Goal: Task Accomplishment & Management: Use online tool/utility

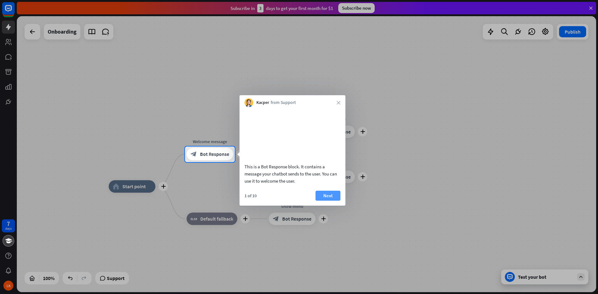
click at [322, 201] on button "Next" at bounding box center [328, 196] width 25 height 10
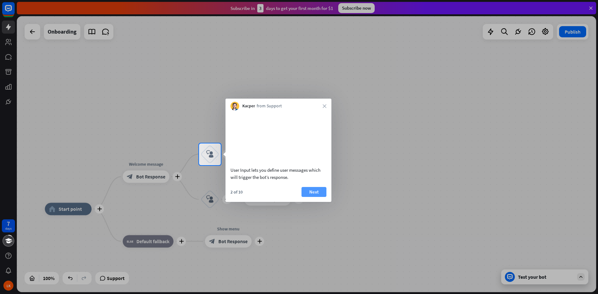
click at [316, 197] on button "Next" at bounding box center [314, 192] width 25 height 10
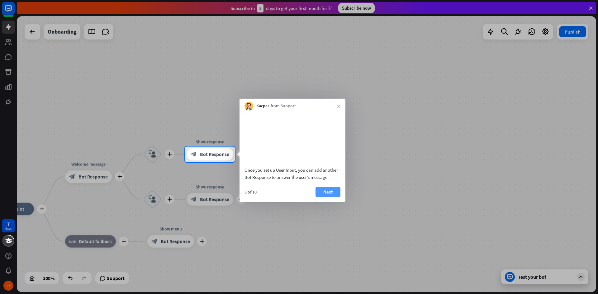
click at [320, 197] on button "Next" at bounding box center [328, 192] width 25 height 10
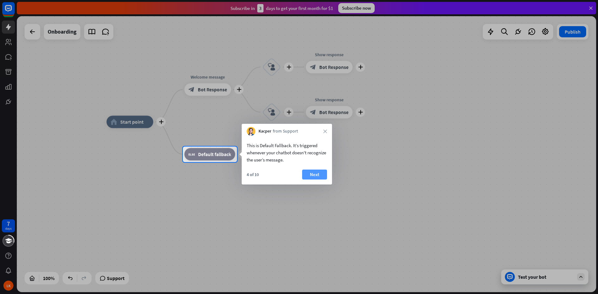
click at [315, 176] on button "Next" at bounding box center [314, 175] width 25 height 10
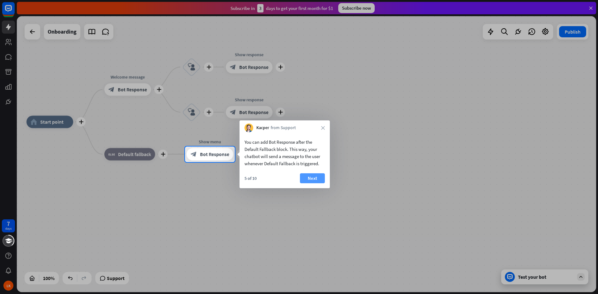
click at [318, 175] on button "Next" at bounding box center [312, 179] width 25 height 10
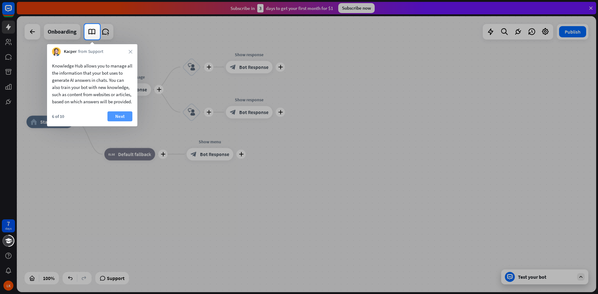
click at [118, 121] on button "Next" at bounding box center [119, 117] width 25 height 10
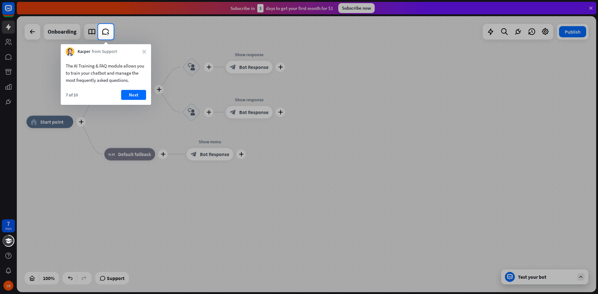
click at [134, 97] on button "Next" at bounding box center [133, 95] width 25 height 10
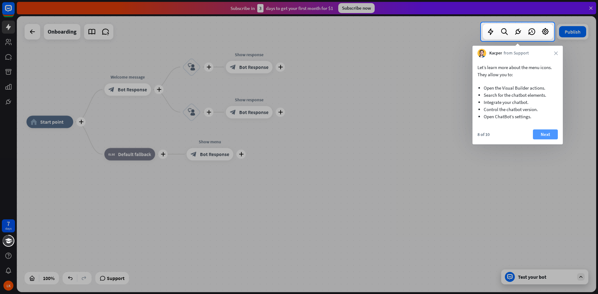
click at [549, 135] on button "Next" at bounding box center [545, 135] width 25 height 10
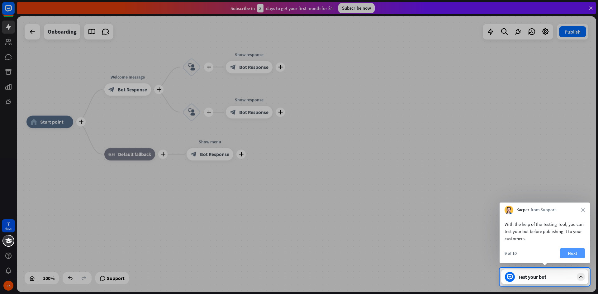
click at [562, 251] on button "Next" at bounding box center [572, 254] width 25 height 10
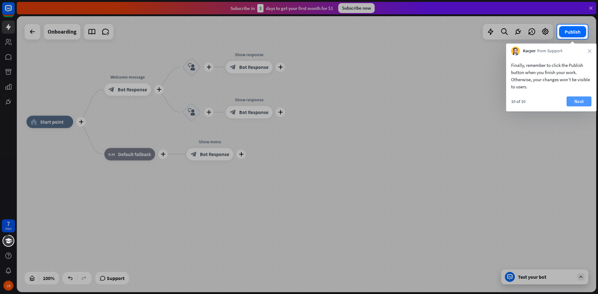
click at [581, 106] on button "Next" at bounding box center [579, 102] width 25 height 10
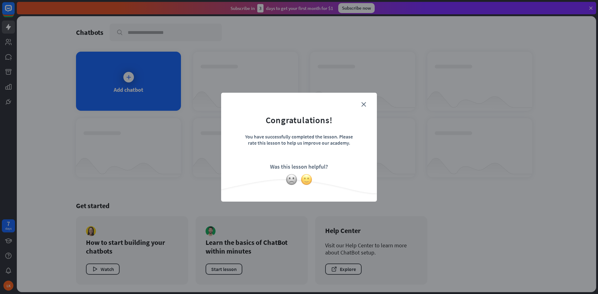
click at [303, 179] on img at bounding box center [307, 180] width 12 height 12
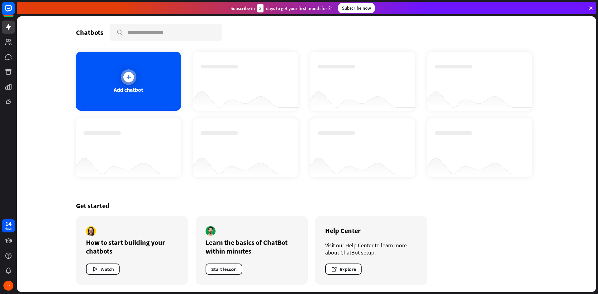
click at [155, 97] on div "Add chatbot" at bounding box center [128, 81] width 105 height 59
click at [114, 87] on div "Add chatbot" at bounding box center [129, 89] width 30 height 7
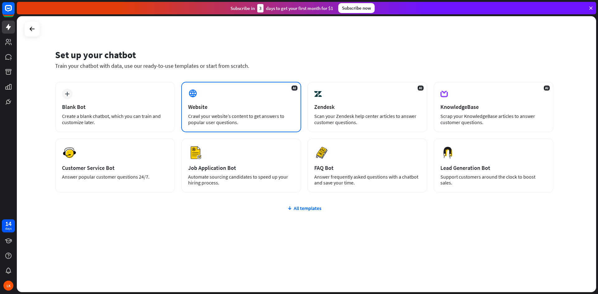
click at [269, 129] on div "AI Website Crawl your website’s content to get answers to popular user question…" at bounding box center [241, 107] width 120 height 50
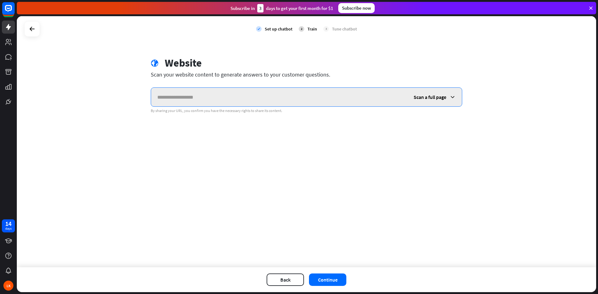
paste input "**********"
type input "**********"
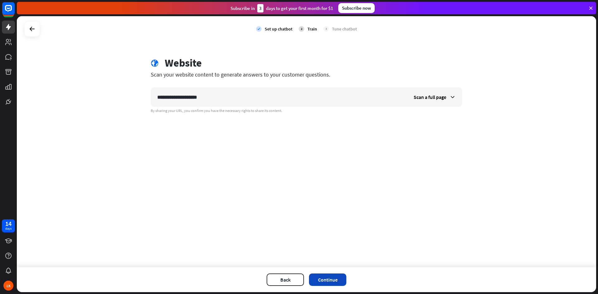
click at [322, 280] on button "Continue" at bounding box center [327, 280] width 37 height 12
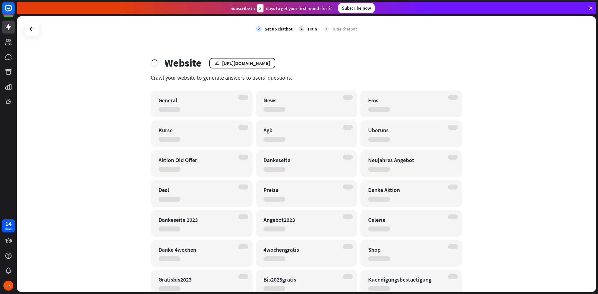
drag, startPoint x: 598, startPoint y: 85, endPoint x: 598, endPoint y: 107, distance: 22.1
click at [598, 107] on div "check Set up chatbot 2 Train 3 Tune chatbot Website edit [URL][DOMAIN_NAME] Cra…" at bounding box center [307, 155] width 581 height 278
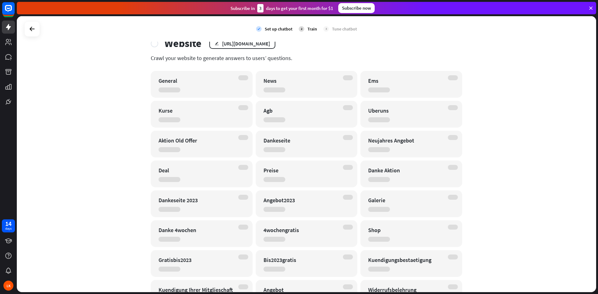
scroll to position [36, 0]
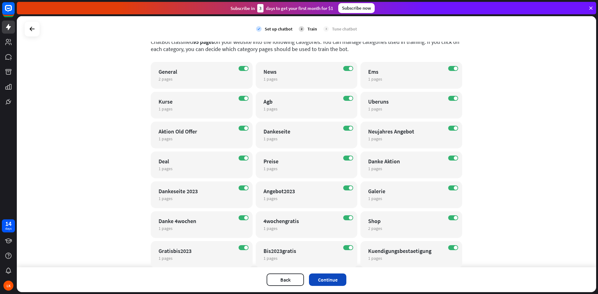
click at [323, 280] on button "Continue" at bounding box center [327, 280] width 37 height 12
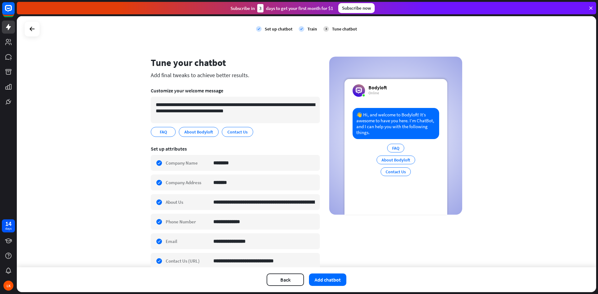
drag, startPoint x: 598, startPoint y: 87, endPoint x: 598, endPoint y: 139, distance: 51.7
click at [598, 139] on div "**********" at bounding box center [307, 155] width 581 height 278
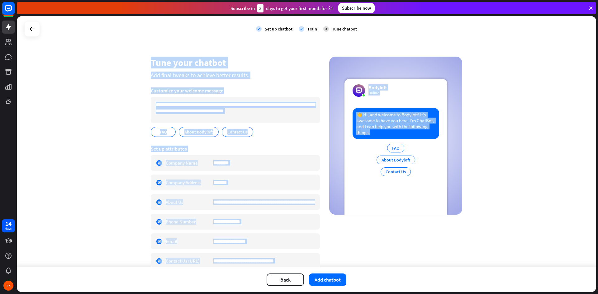
drag, startPoint x: 598, startPoint y: 139, endPoint x: 591, endPoint y: 169, distance: 30.7
click at [591, 169] on div "**********" at bounding box center [307, 155] width 581 height 278
click at [570, 170] on div "**********" at bounding box center [306, 141] width 579 height 251
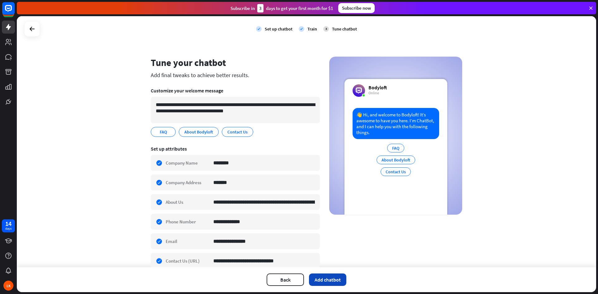
click at [328, 283] on button "Add chatbot" at bounding box center [327, 280] width 37 height 12
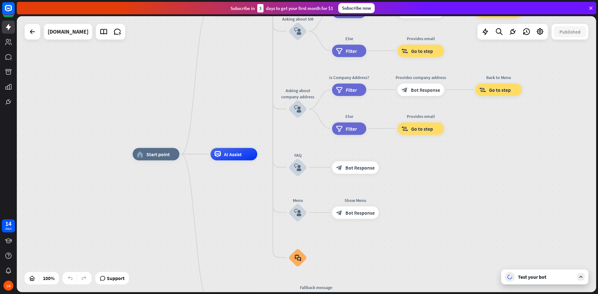
drag, startPoint x: 598, startPoint y: 168, endPoint x: 598, endPoint y: 149, distance: 18.7
click at [598, 149] on div "home_2 Start point Welcome message block_bot_response Bot Response About us blo…" at bounding box center [307, 155] width 581 height 278
click at [166, 157] on span "Start point" at bounding box center [157, 154] width 23 height 6
click at [148, 161] on div "Edit name more_horiz plus home_2 Start point" at bounding box center [156, 154] width 47 height 12
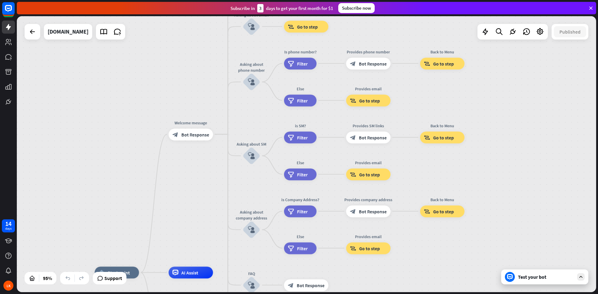
drag, startPoint x: 412, startPoint y: 164, endPoint x: 359, endPoint y: 283, distance: 130.1
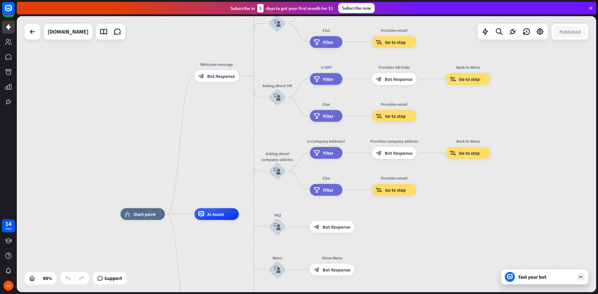
drag, startPoint x: 265, startPoint y: 110, endPoint x: 286, endPoint y: 89, distance: 30.0
click at [293, 47] on div "home_2 Start point Welcome message block_bot_response Bot Response About us blo…" at bounding box center [306, 154] width 579 height 276
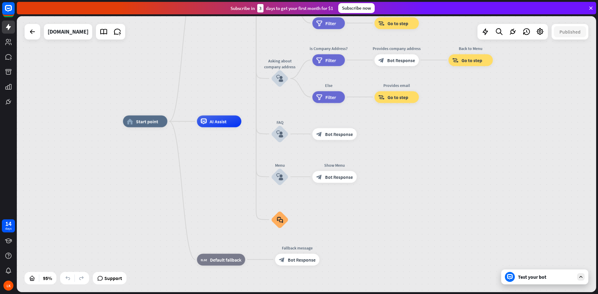
drag, startPoint x: 242, startPoint y: 190, endPoint x: 242, endPoint y: 62, distance: 127.7
click at [244, 50] on div "home_2 Start point Welcome message block_bot_response Bot Response About us blo…" at bounding box center [306, 154] width 579 height 276
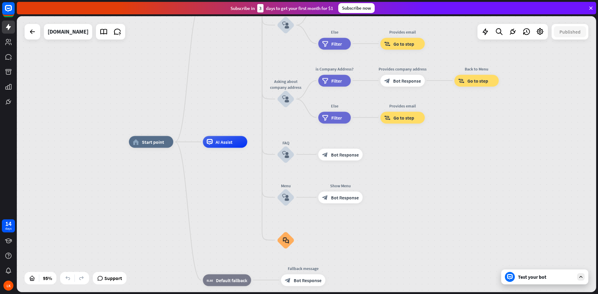
drag, startPoint x: 232, startPoint y: 134, endPoint x: 236, endPoint y: 205, distance: 71.8
click at [236, 205] on div "home_2 Start point Welcome message block_bot_response Bot Response About us blo…" at bounding box center [404, 273] width 550 height 263
click at [13, 47] on link at bounding box center [8, 42] width 13 height 13
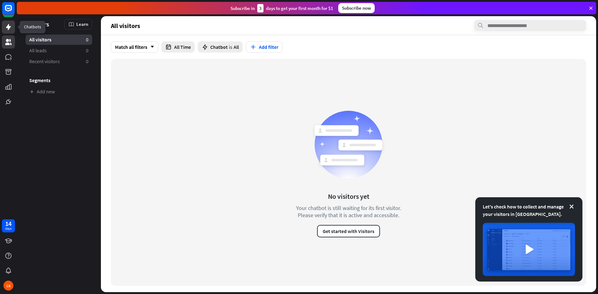
click at [11, 28] on icon at bounding box center [8, 26] width 7 height 7
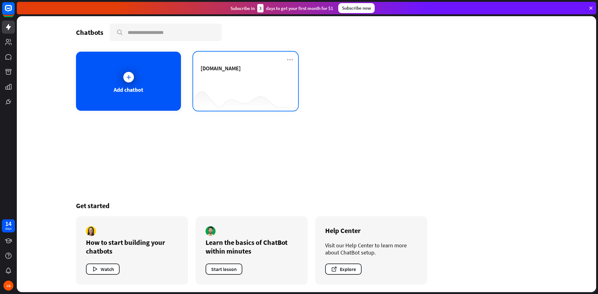
click at [220, 73] on div "[DOMAIN_NAME]" at bounding box center [246, 76] width 90 height 22
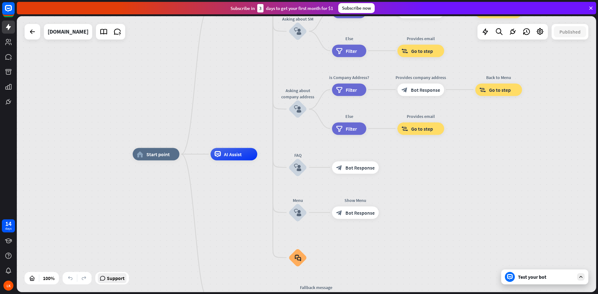
click at [124, 278] on span "Support" at bounding box center [116, 279] width 18 height 10
click at [463, 175] on div "home_2 Start point Welcome message block_bot_response Bot Response About us blo…" at bounding box center [422, 293] width 579 height 276
click at [518, 275] on div "Test your bot" at bounding box center [546, 277] width 56 height 6
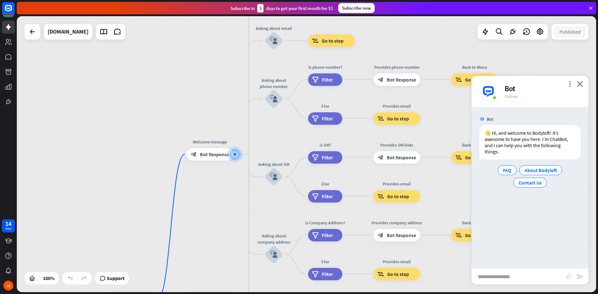
click at [513, 274] on input "text" at bounding box center [519, 277] width 94 height 16
type input "**********"
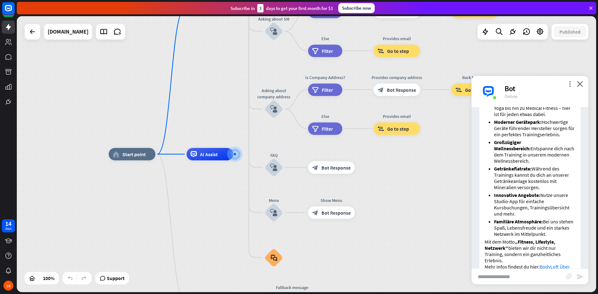
scroll to position [245, 0]
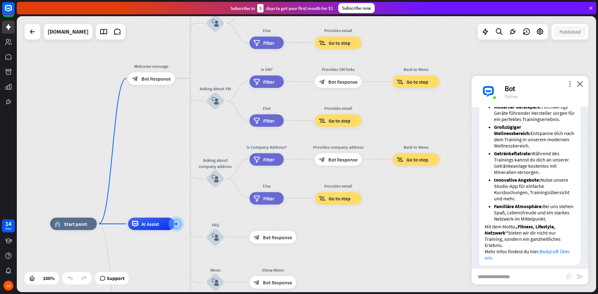
drag, startPoint x: 485, startPoint y: 58, endPoint x: 426, endPoint y: 127, distance: 91.1
click at [426, 127] on div "home_2 Start point Welcome message block_bot_response Bot Response About us blo…" at bounding box center [306, 154] width 579 height 276
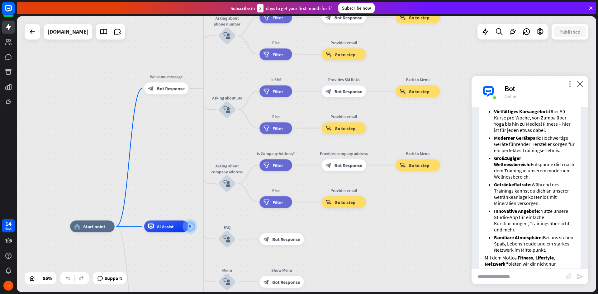
click at [487, 277] on input "text" at bounding box center [519, 277] width 94 height 16
type input "**********"
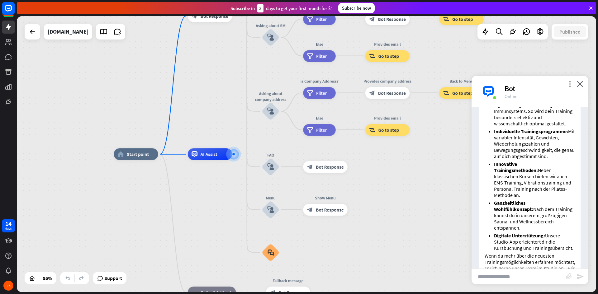
scroll to position [543, 0]
